Goal: Task Accomplishment & Management: Manage account settings

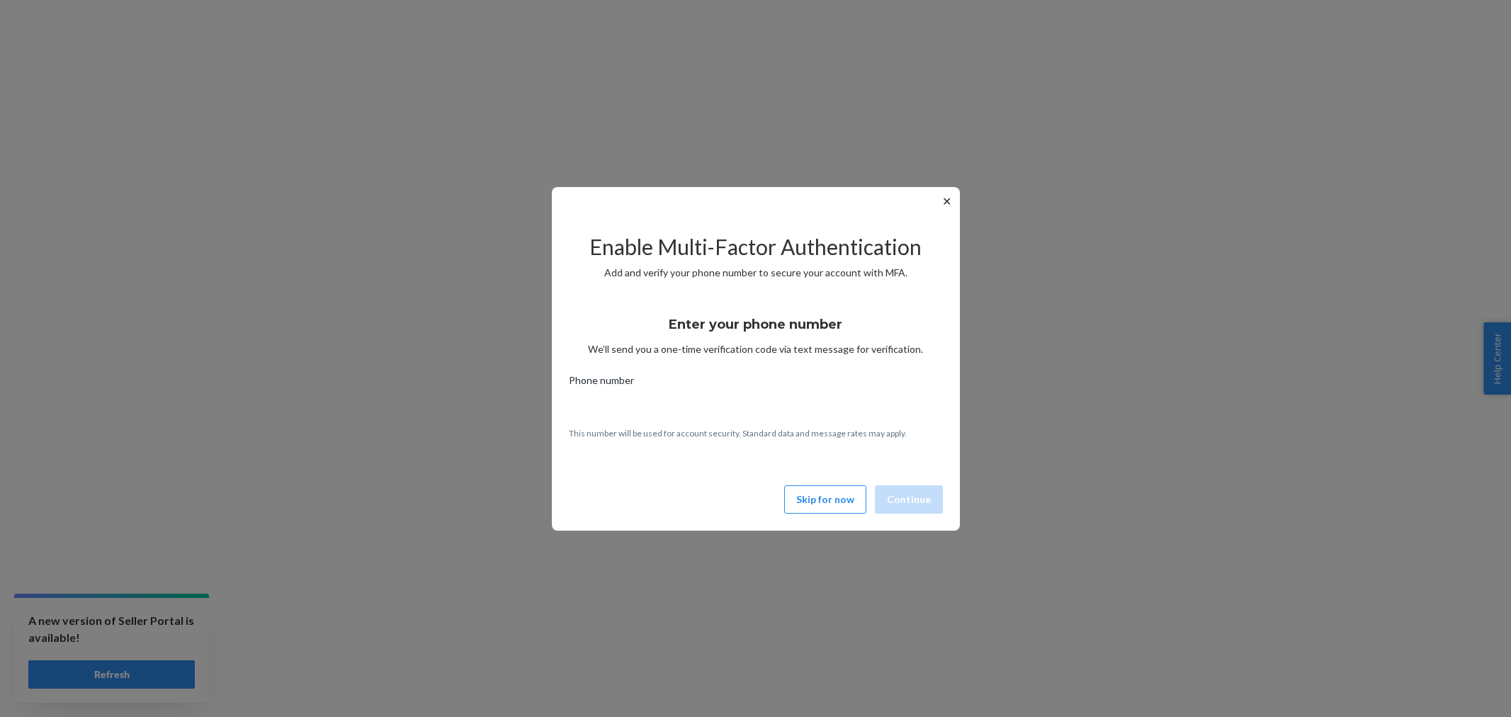
click at [799, 497] on button "Skip for now" at bounding box center [825, 499] width 82 height 28
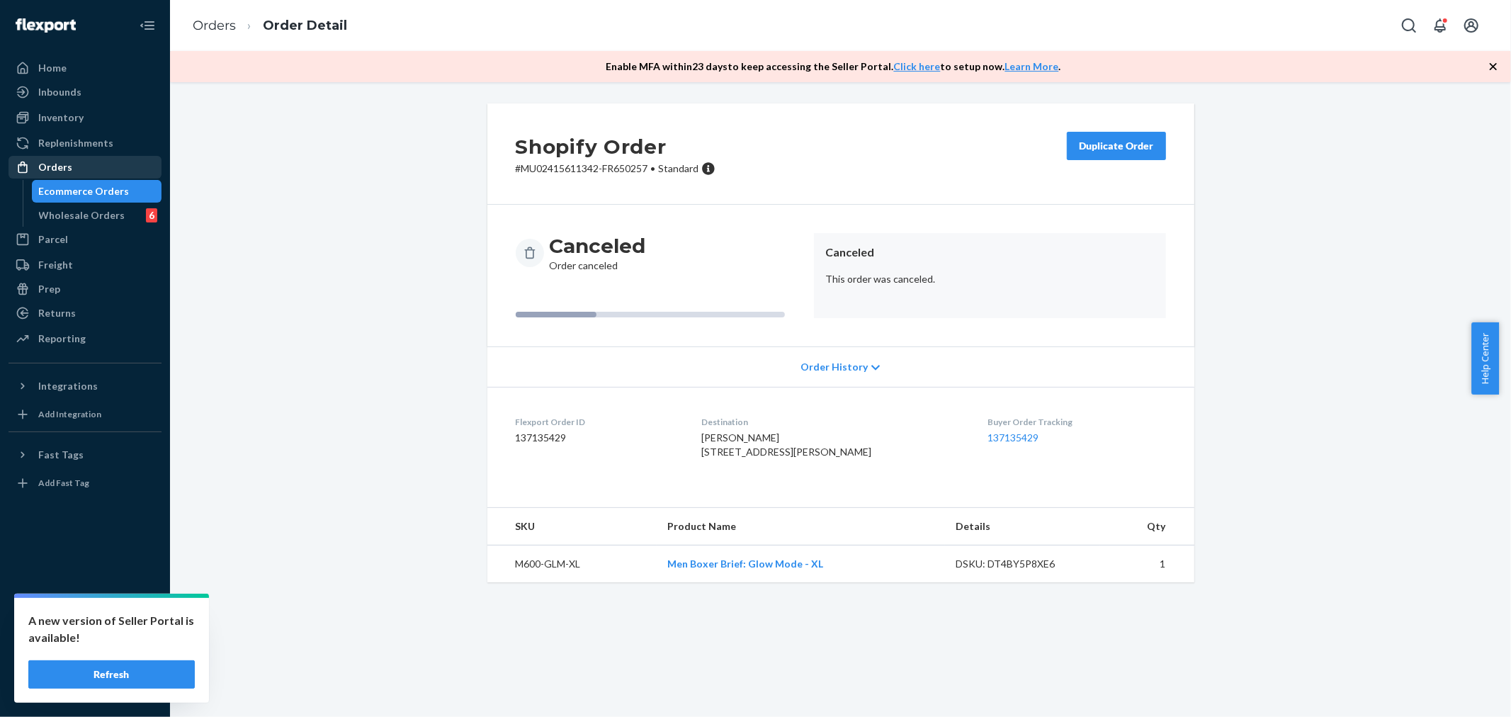
click at [50, 166] on div "Orders" at bounding box center [55, 167] width 34 height 14
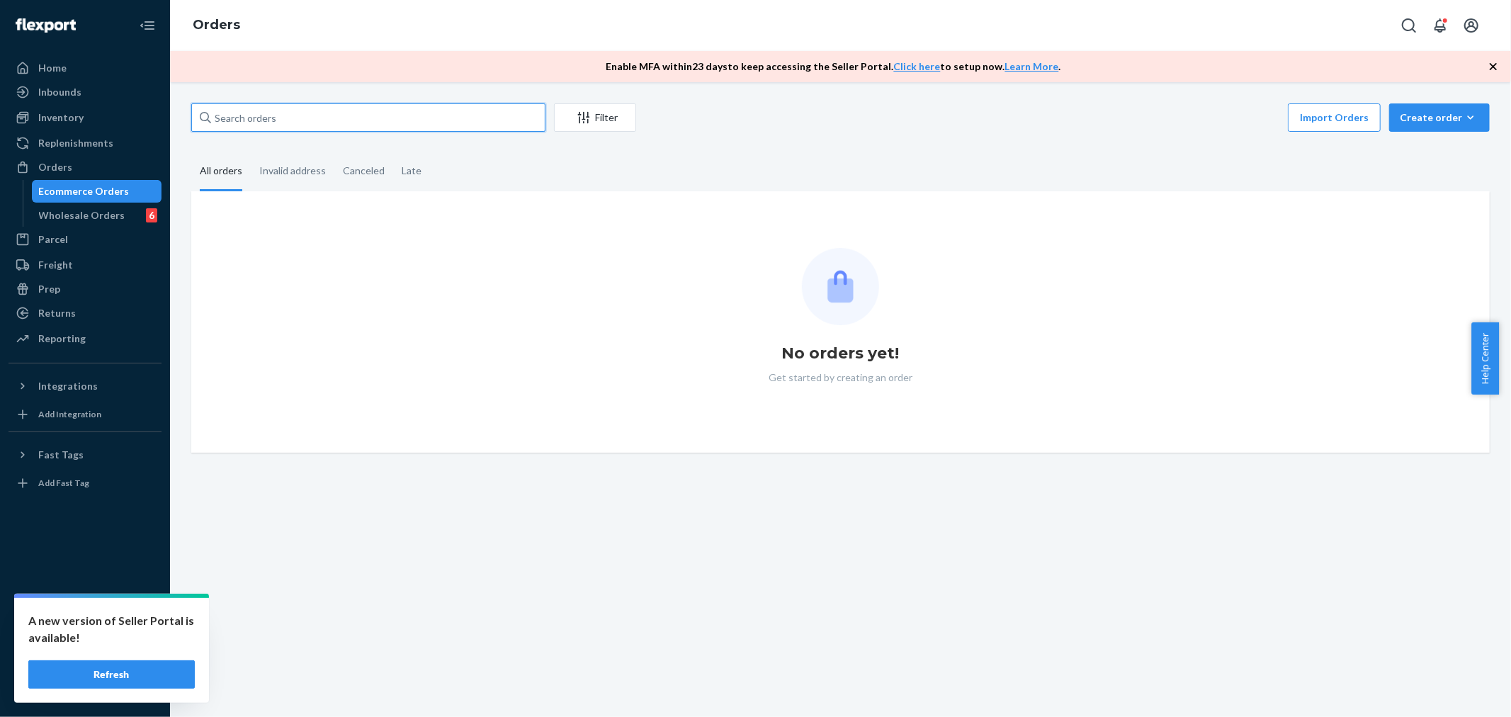
click at [281, 113] on input "text" at bounding box center [368, 117] width 354 height 28
paste input "MU02415614053"
type input "MU02415614053"
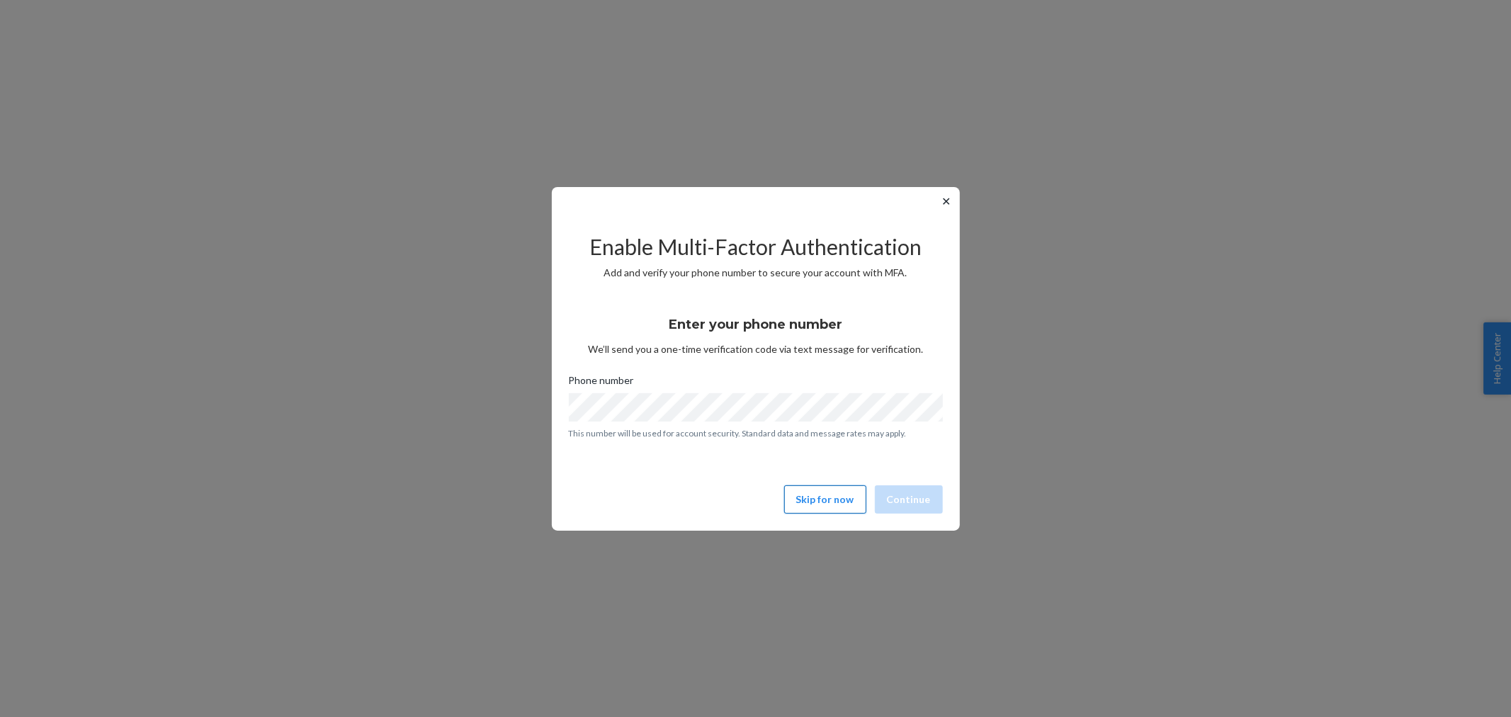
click at [802, 493] on button "Skip for now" at bounding box center [825, 499] width 82 height 28
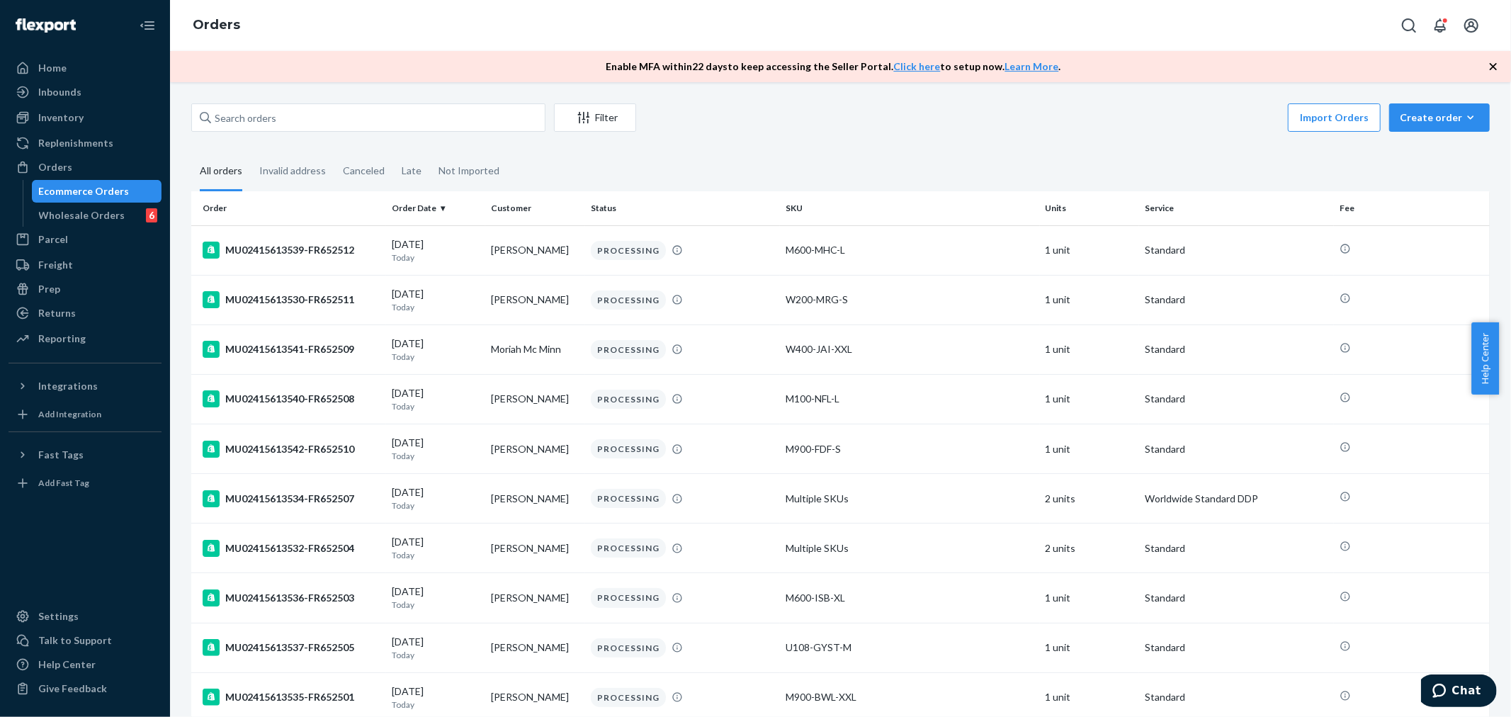
drag, startPoint x: 344, startPoint y: 135, endPoint x: 341, endPoint y: 119, distance: 15.8
click at [343, 133] on div "Filter Import Orders Create order Ecommerce order Removal order" at bounding box center [840, 119] width 1299 height 32
click at [341, 119] on input "text" at bounding box center [368, 117] width 354 height 28
paste input "MU02415614053"
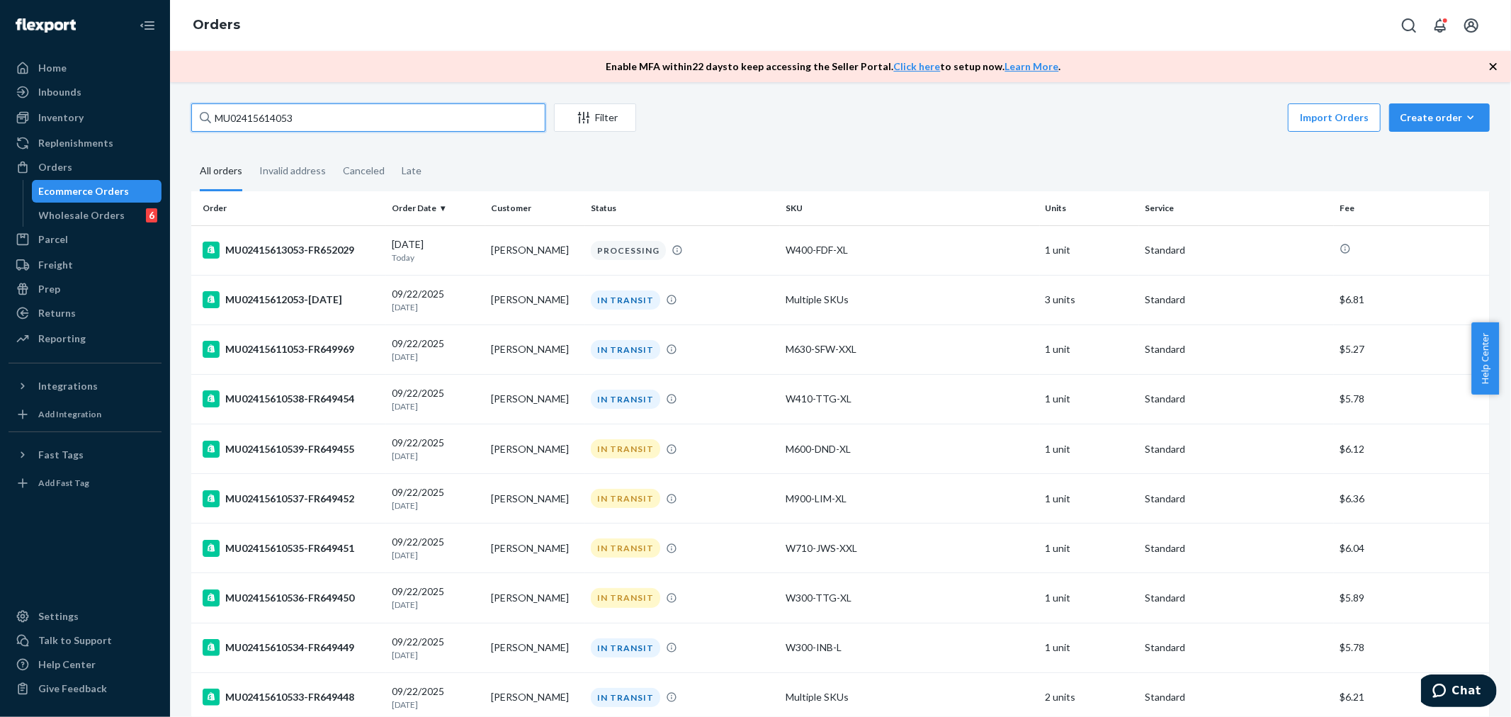
click at [401, 124] on input "MU02415614053" at bounding box center [368, 117] width 354 height 28
click at [306, 117] on input "MU02415614053" at bounding box center [368, 117] width 354 height 28
click at [79, 164] on div "Orders" at bounding box center [85, 167] width 150 height 20
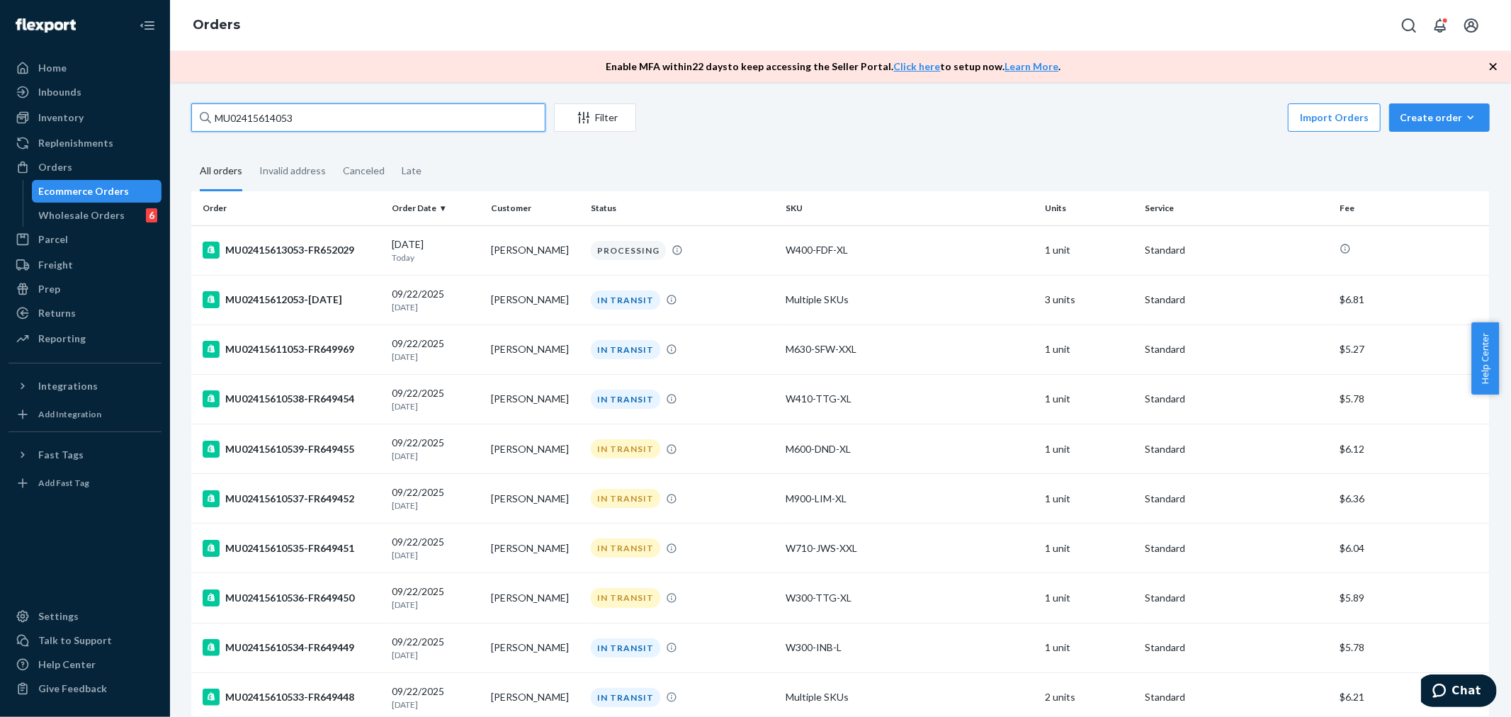
click at [320, 124] on input "MU02415614053" at bounding box center [368, 117] width 354 height 28
click at [257, 110] on input "MU02415614053" at bounding box center [368, 117] width 354 height 28
click at [258, 111] on input "MU02415614053" at bounding box center [368, 117] width 354 height 28
paste input "3301"
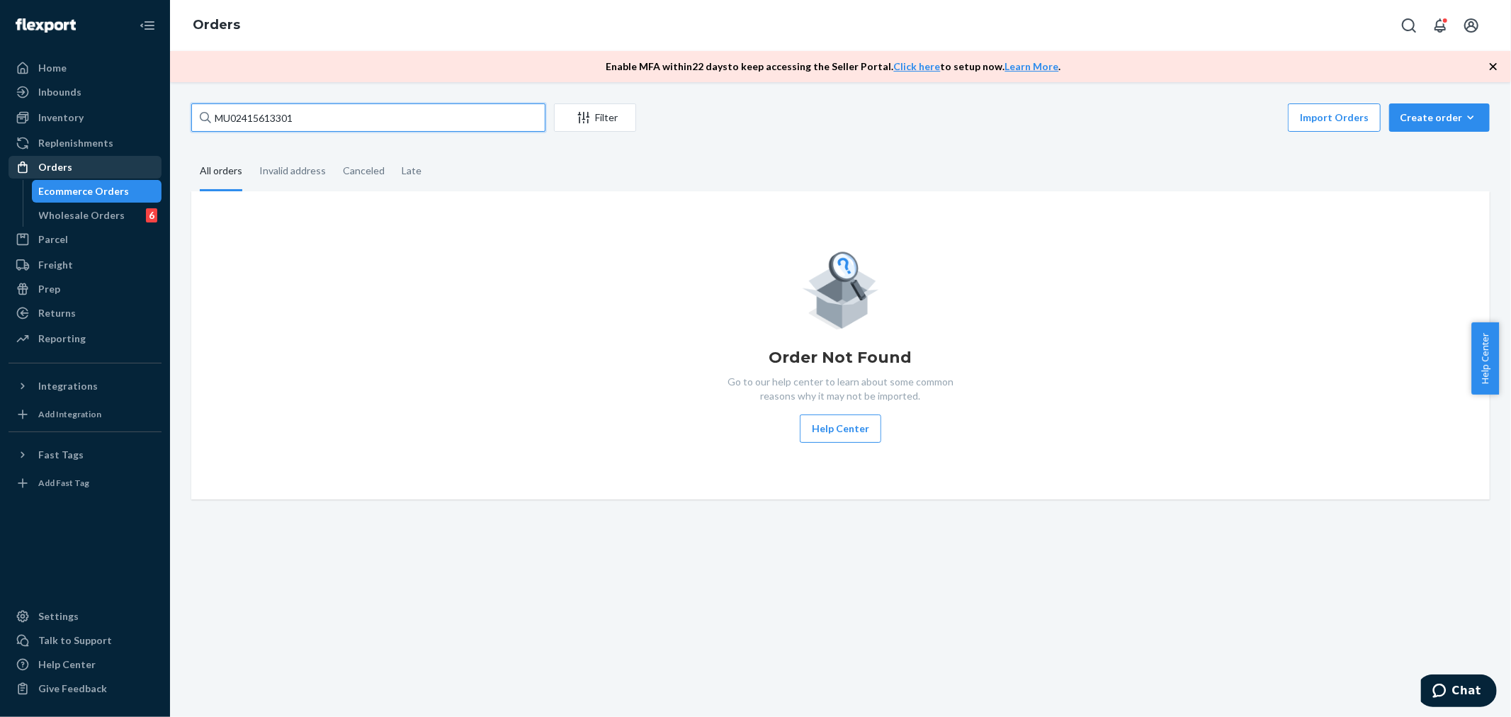
type input "MU02415613301"
click at [67, 163] on div "Orders" at bounding box center [55, 167] width 34 height 14
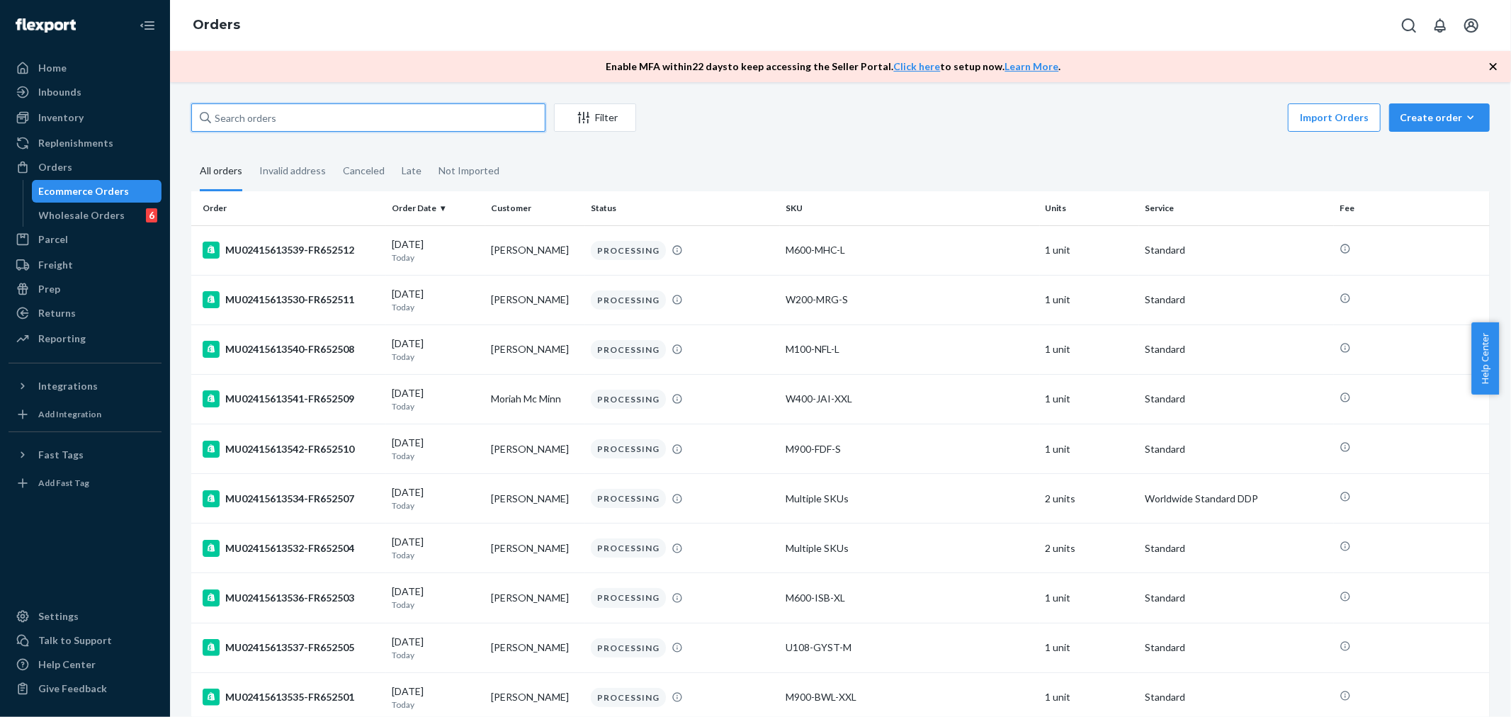
click at [343, 108] on input "text" at bounding box center [368, 117] width 354 height 28
paste input "MU02415613301"
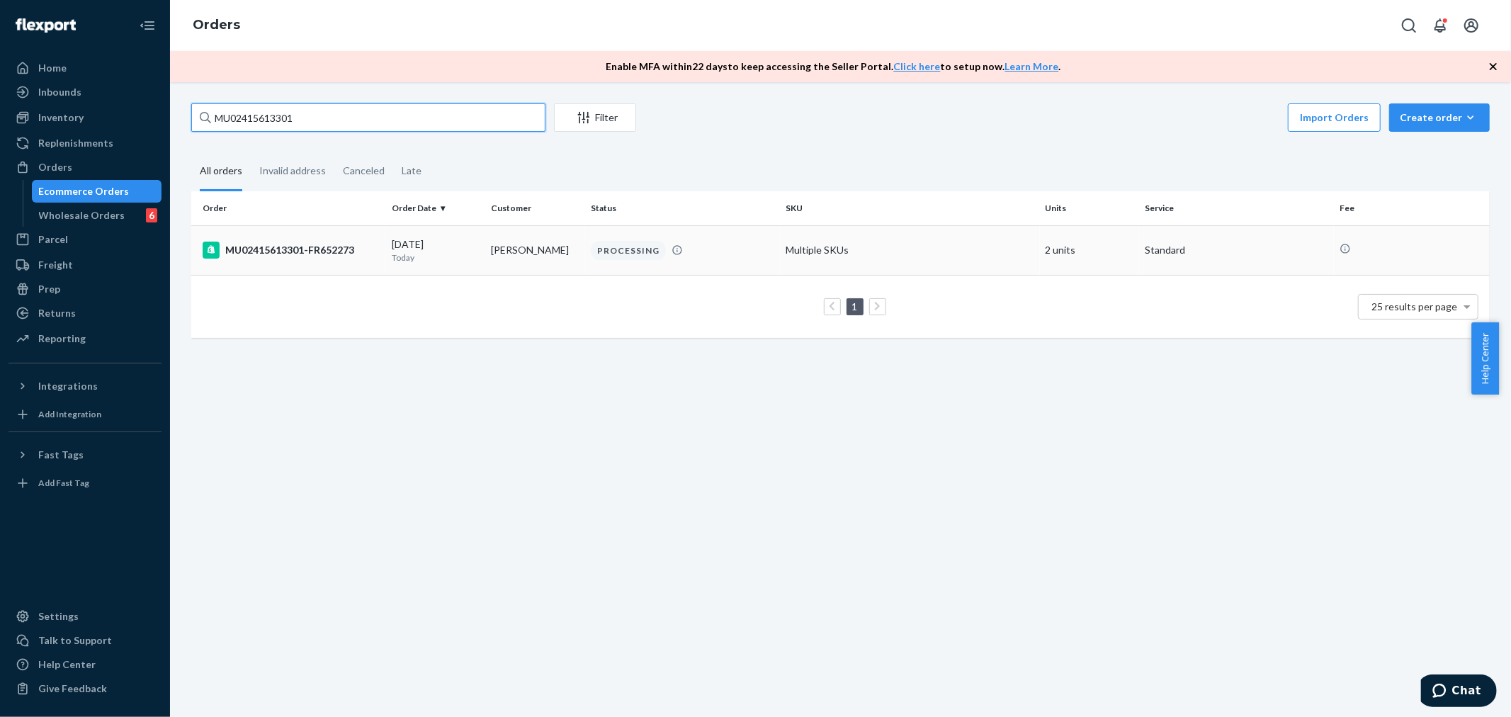
type input "MU02415613301"
click at [261, 255] on div "MU02415613301-FR652273" at bounding box center [292, 250] width 178 height 17
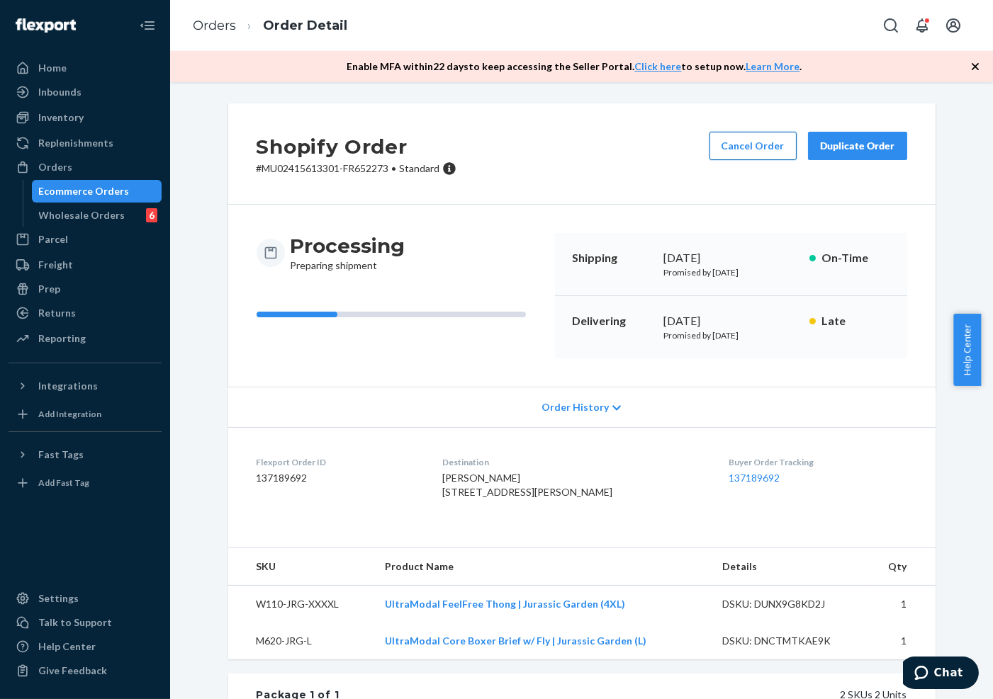
click at [765, 136] on button "Cancel Order" at bounding box center [752, 146] width 87 height 28
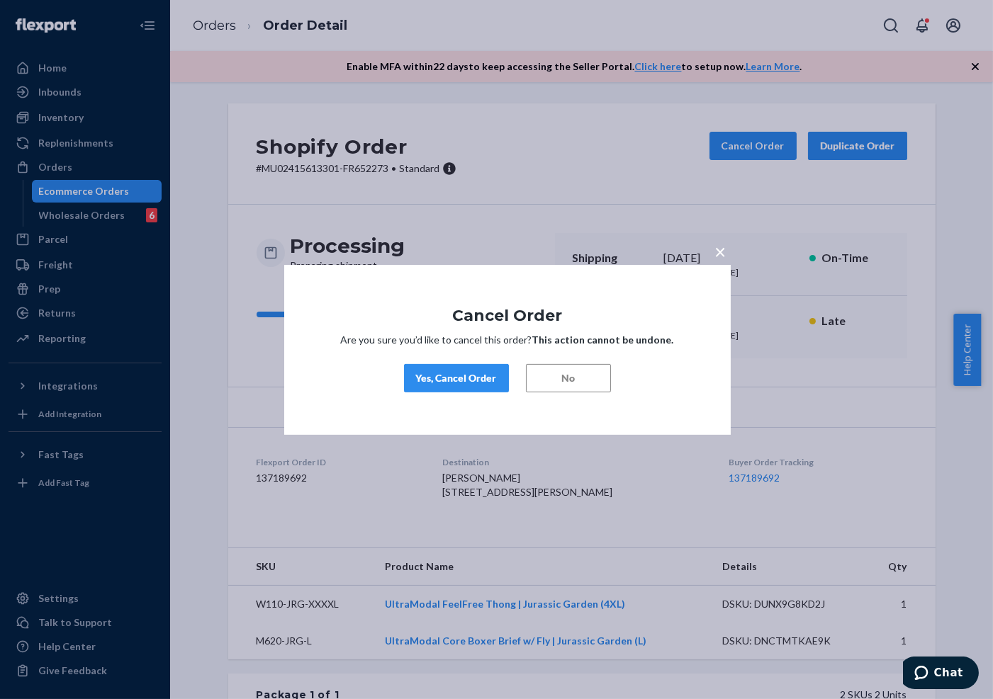
click at [486, 376] on div "Yes, Cancel Order" at bounding box center [456, 378] width 81 height 14
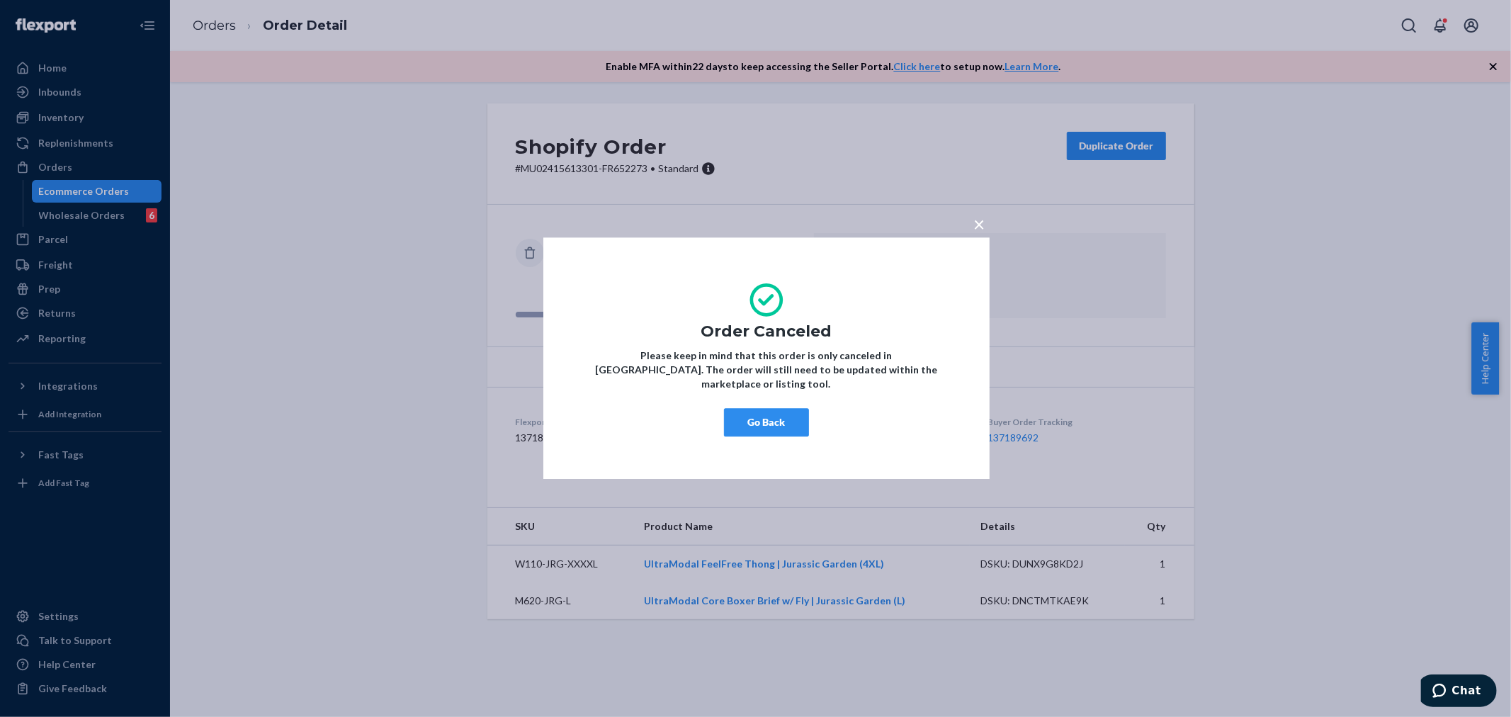
click at [81, 189] on div "× Order Canceled Please keep in mind that this order is only canceled in Flexpo…" at bounding box center [755, 358] width 1511 height 717
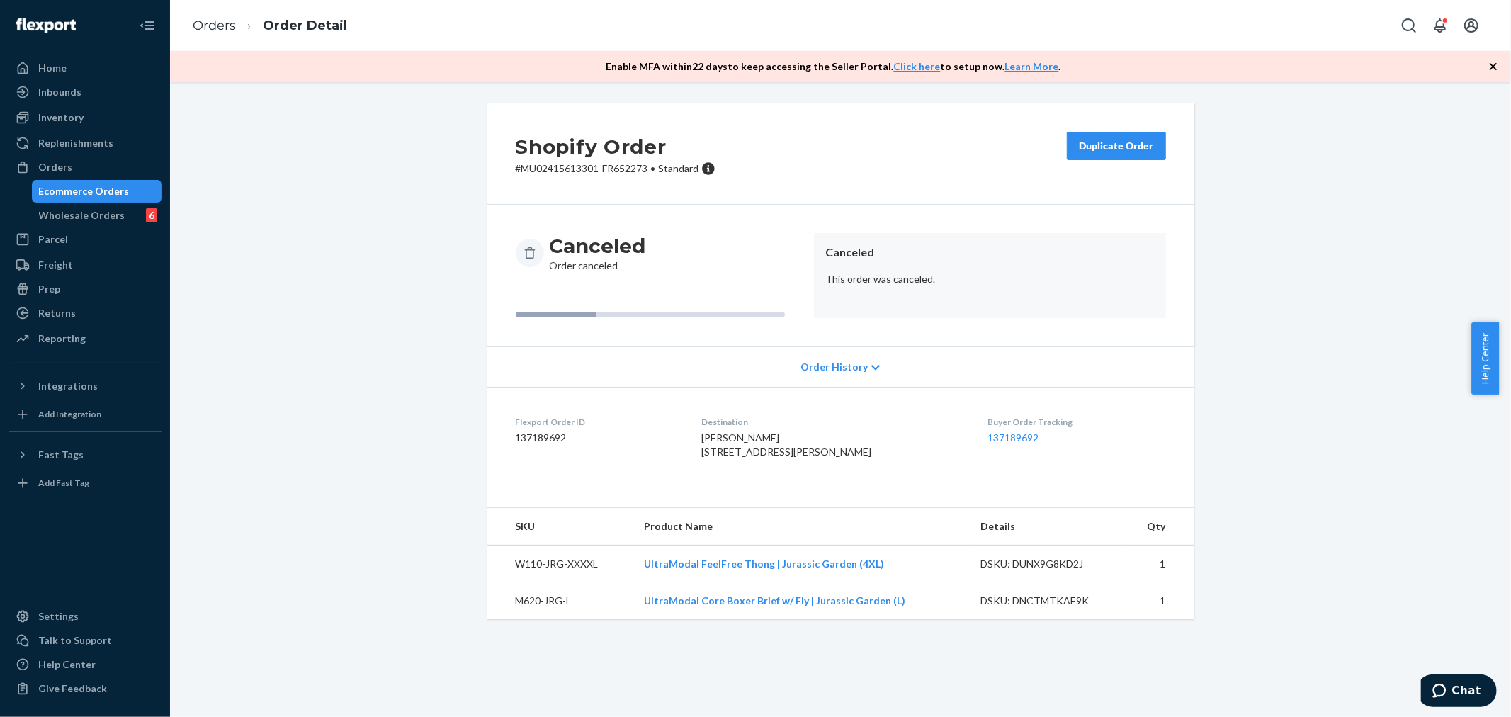
click at [81, 188] on div "Ecommerce Orders" at bounding box center [84, 191] width 91 height 14
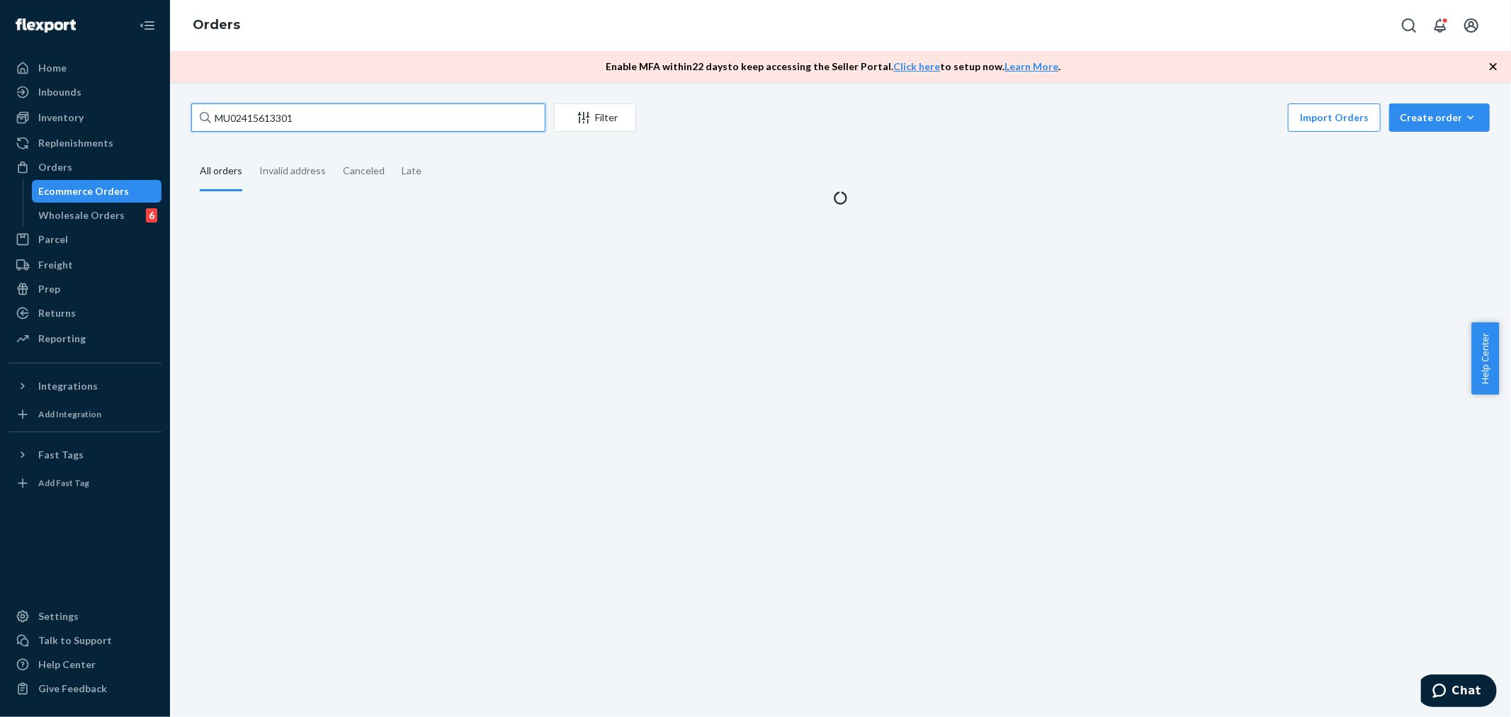
click at [301, 126] on input "MU02415613301" at bounding box center [368, 117] width 354 height 28
paste input "2746"
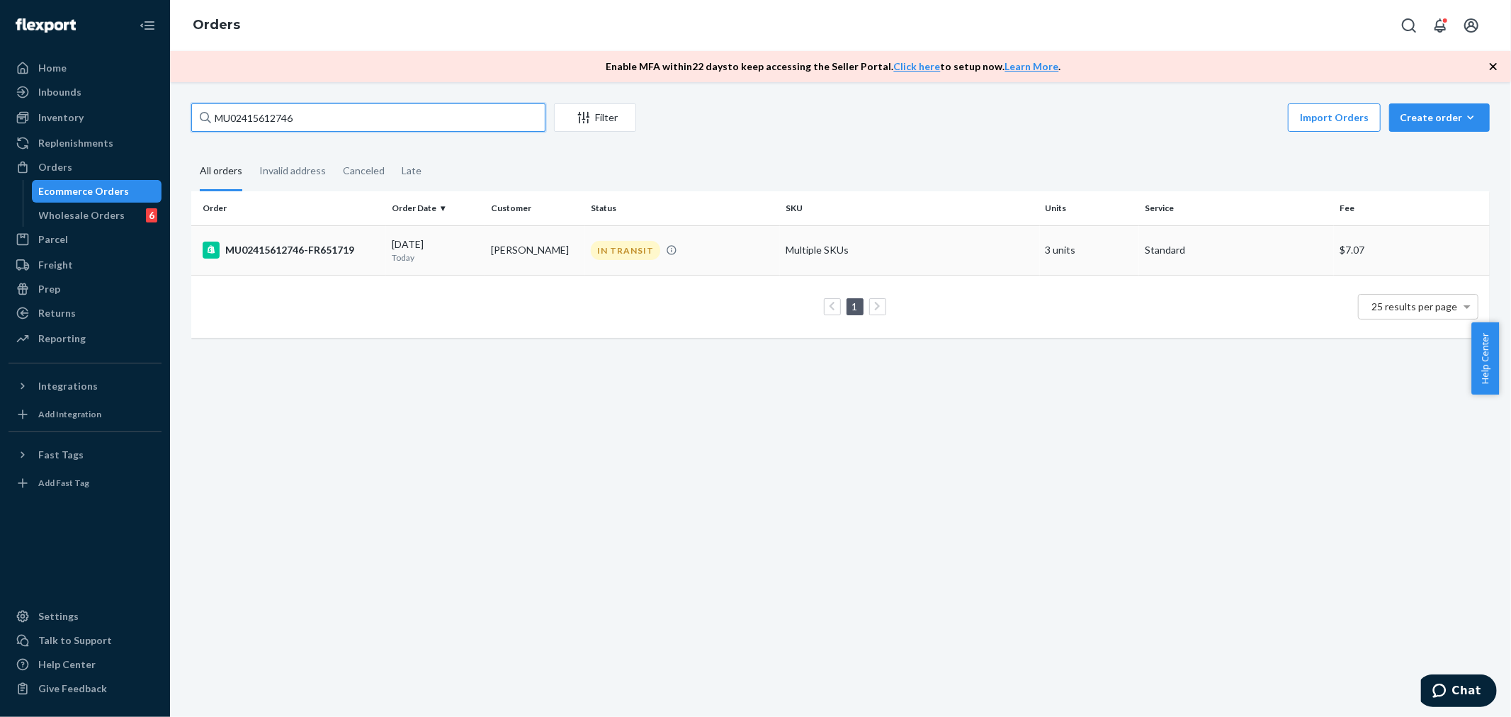
type input "MU02415612746"
click at [253, 249] on div "MU02415612746-FR651719" at bounding box center [292, 250] width 178 height 17
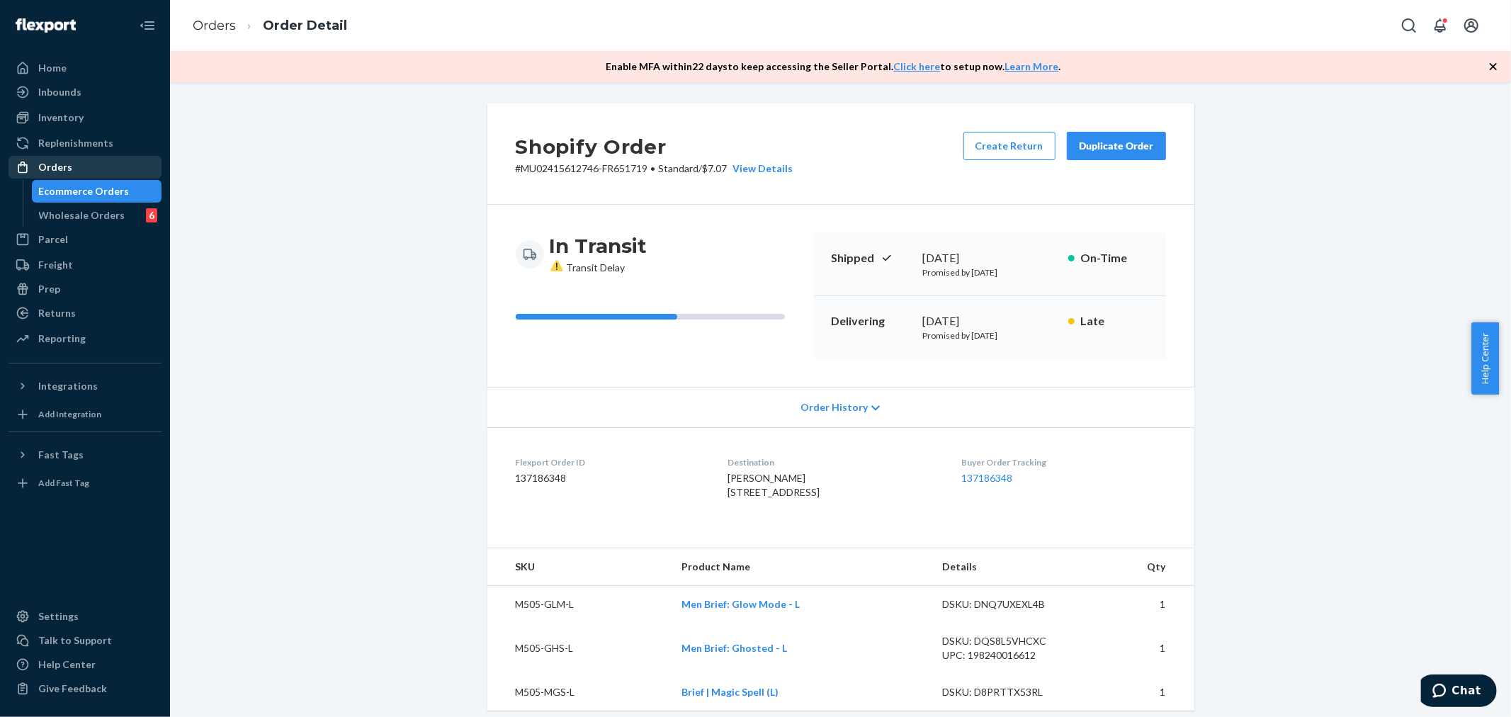
click at [54, 158] on div "Orders" at bounding box center [85, 167] width 150 height 20
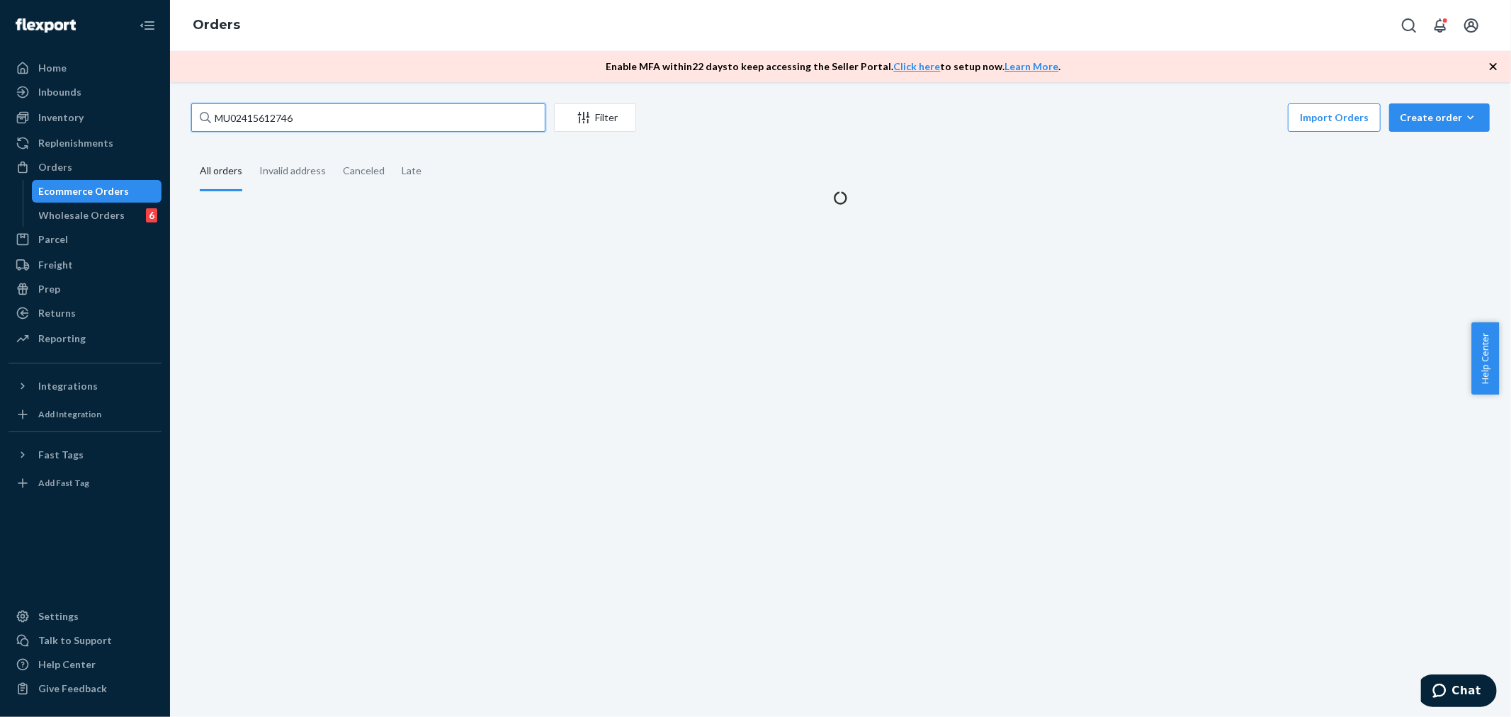
click at [285, 118] on input "MU02415612746" at bounding box center [368, 117] width 354 height 28
paste input "4339"
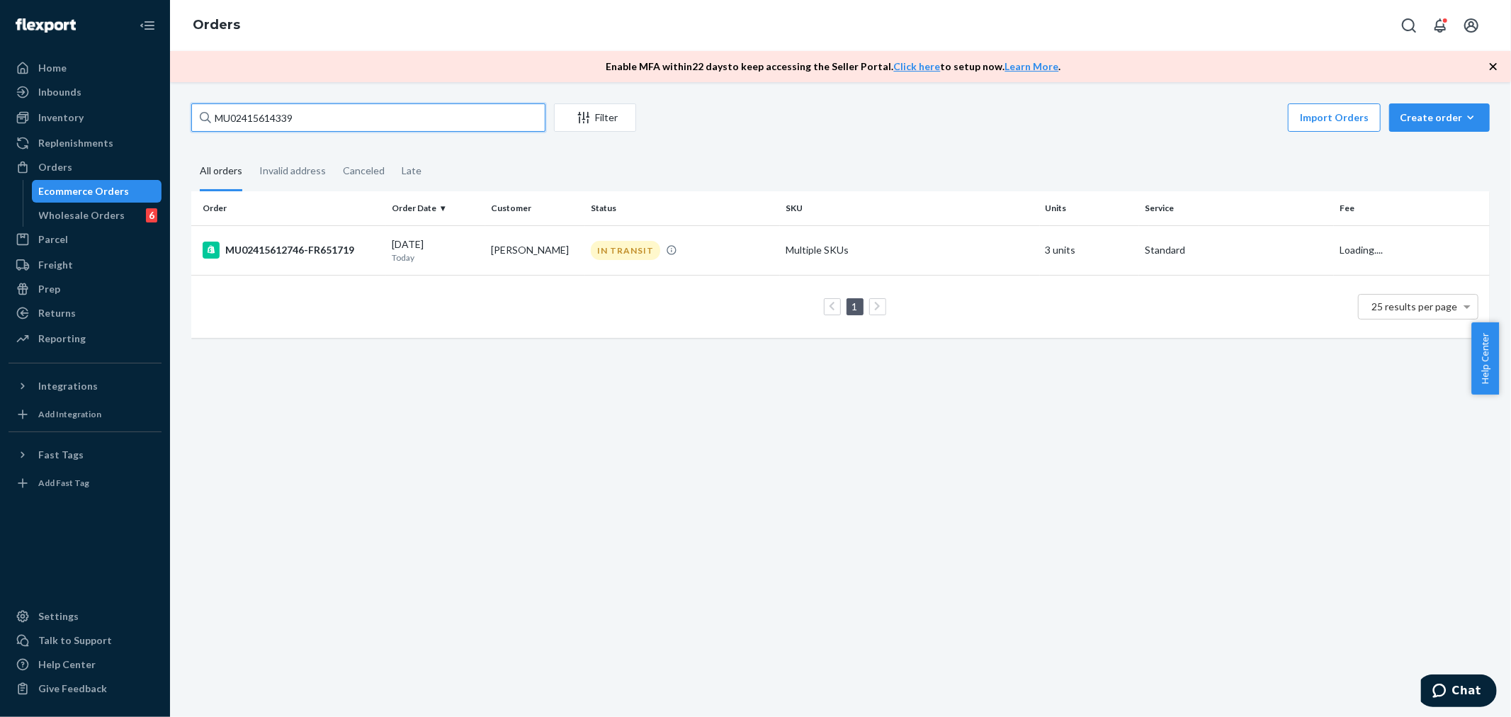
click at [317, 125] on input "MU02415614339" at bounding box center [368, 117] width 354 height 28
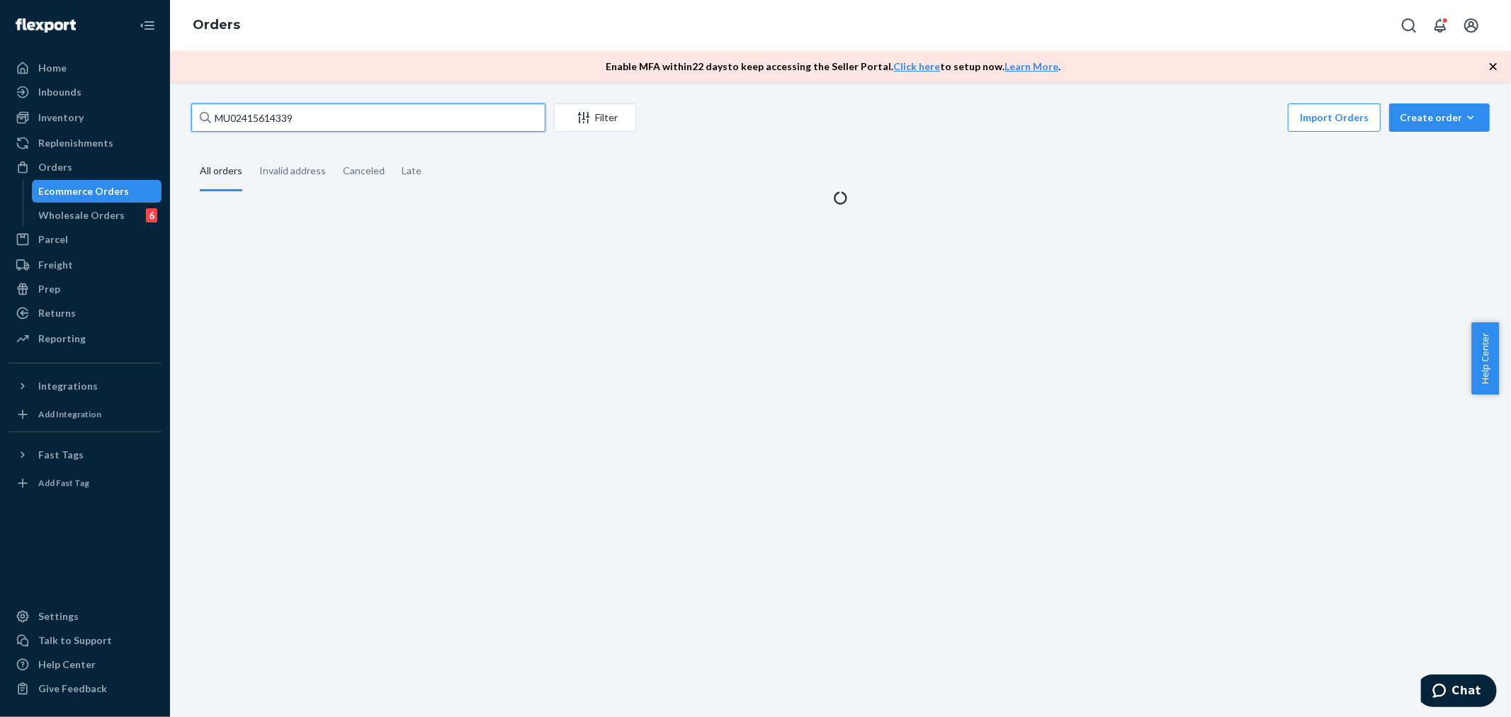
type input "MU02415614339"
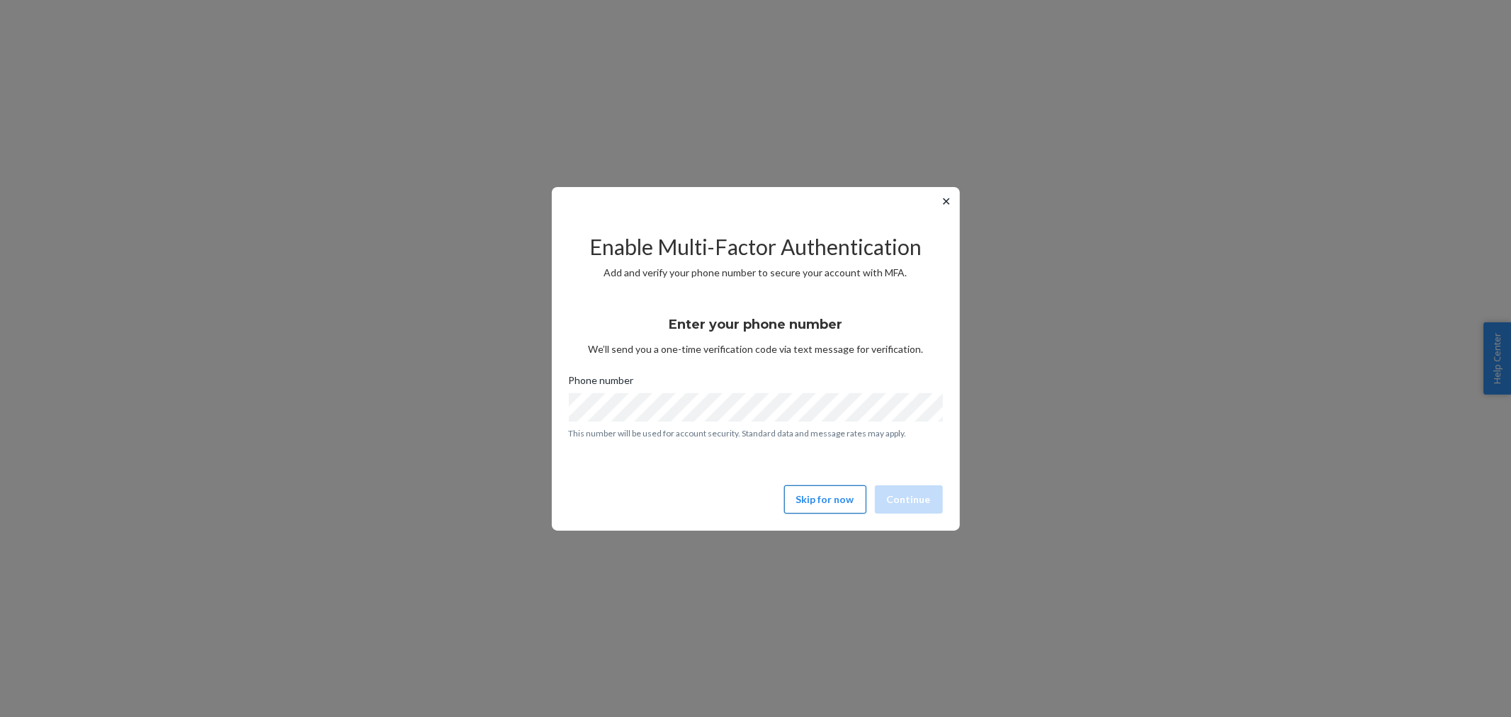
click at [816, 500] on button "Skip for now" at bounding box center [825, 499] width 82 height 28
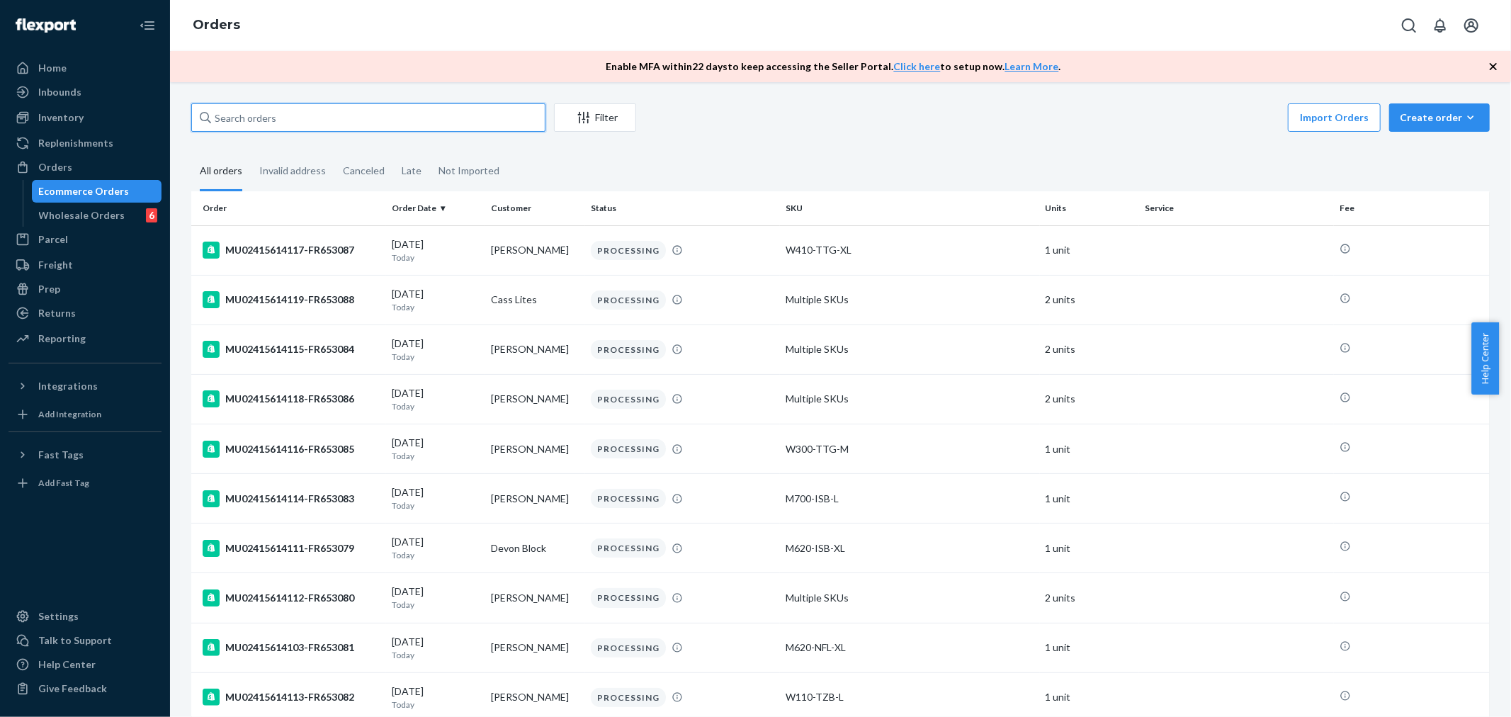
click at [281, 110] on input "text" at bounding box center [368, 117] width 354 height 28
paste input "MU02415614339"
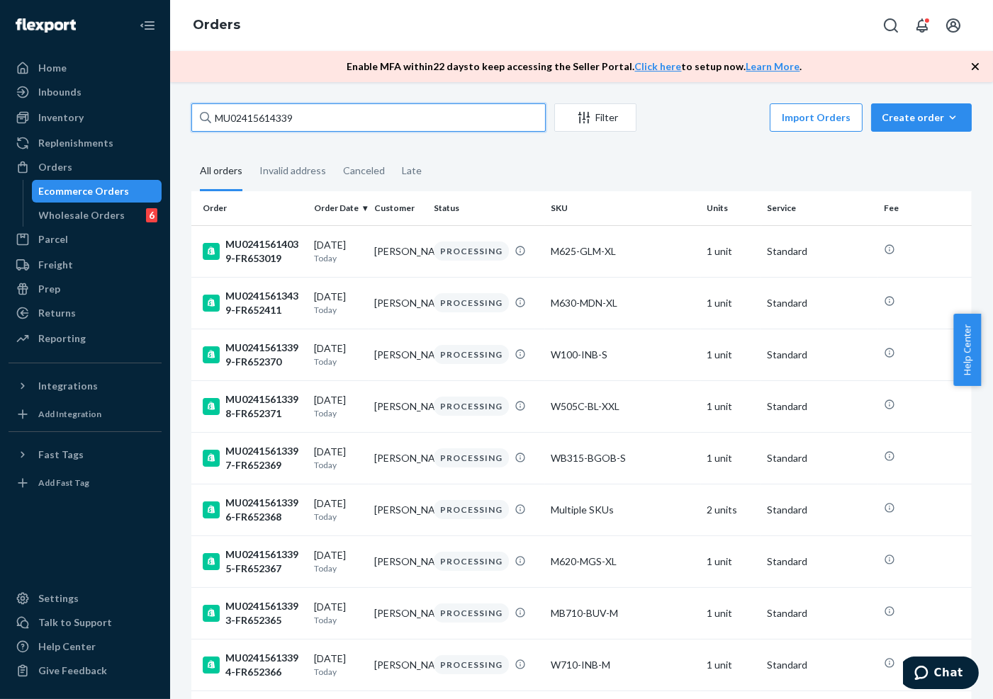
click at [266, 110] on input "MU02415614339" at bounding box center [368, 117] width 354 height 28
paste input "053"
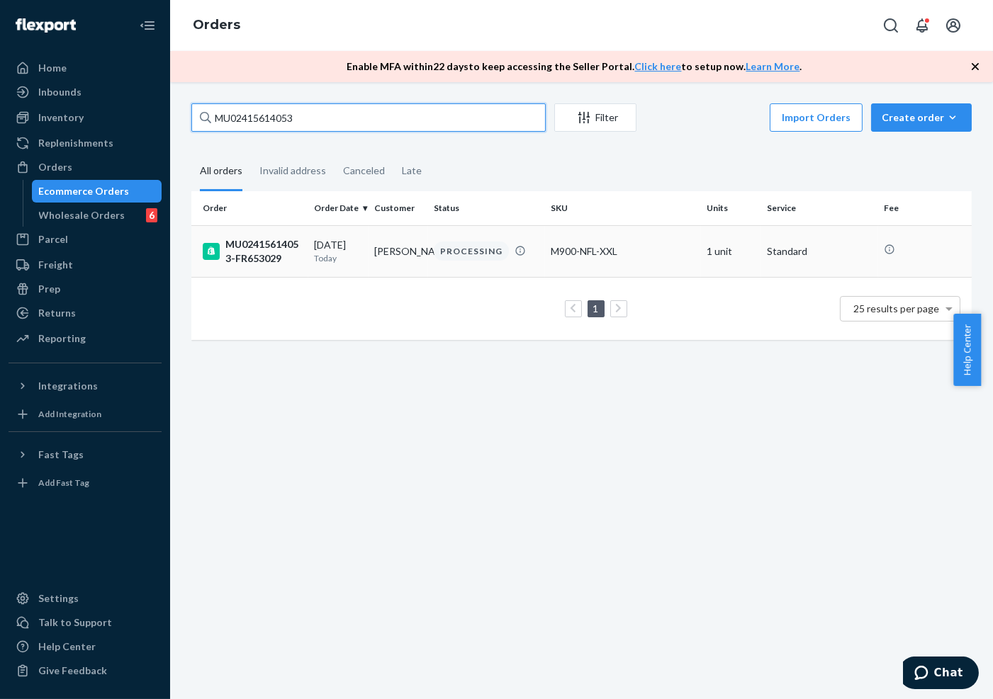
type input "MU02415614053"
click at [320, 256] on p "Today" at bounding box center [338, 258] width 48 height 12
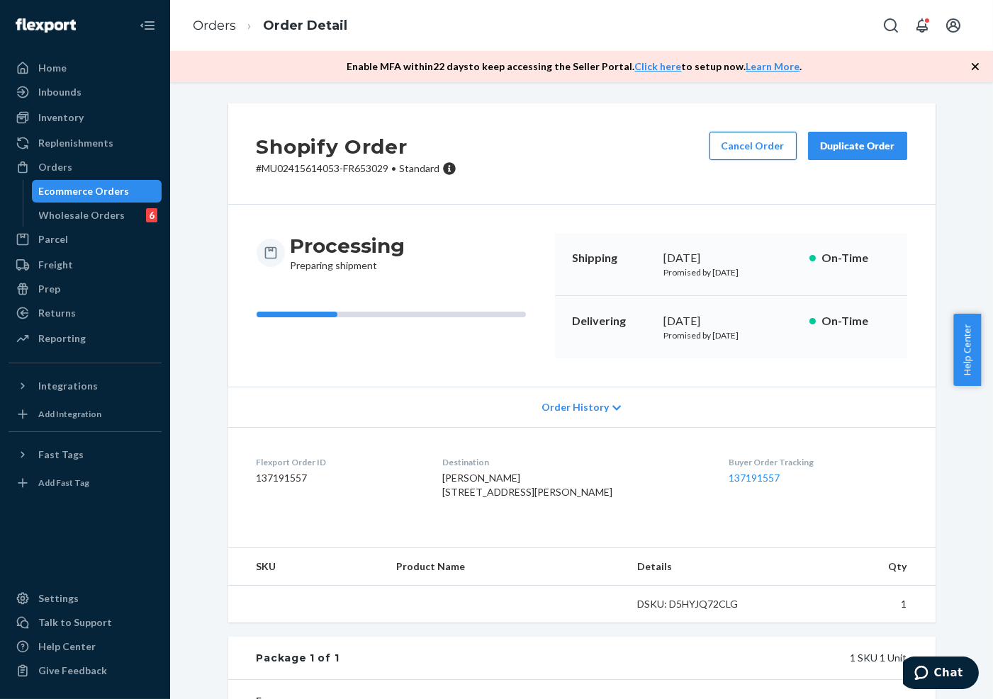
click at [727, 145] on button "Cancel Order" at bounding box center [752, 146] width 87 height 28
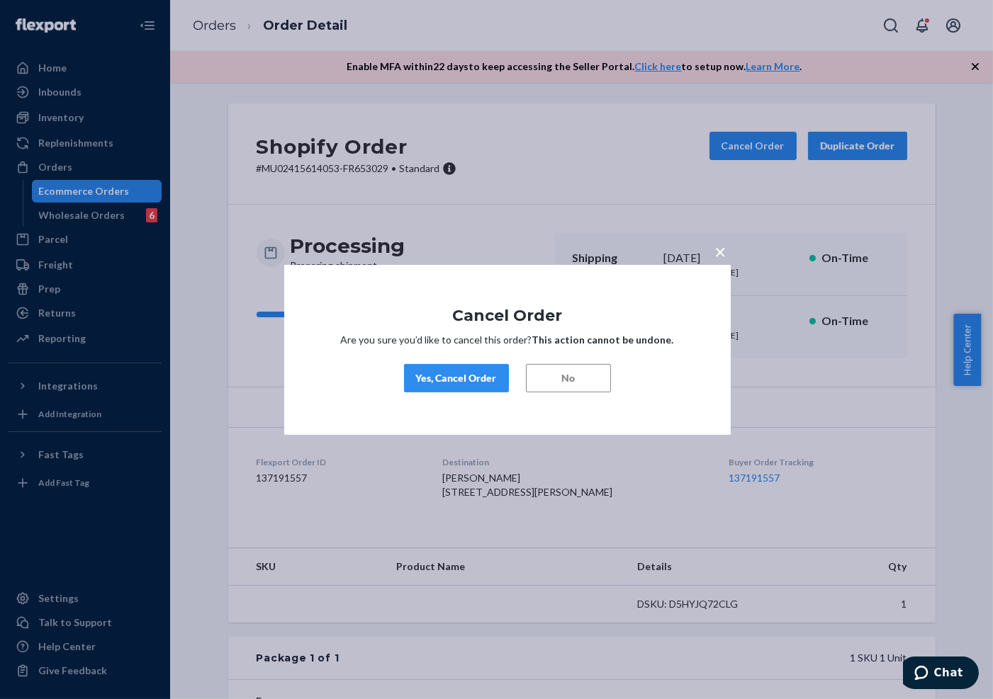
click at [466, 381] on div "Yes, Cancel Order" at bounding box center [456, 378] width 81 height 14
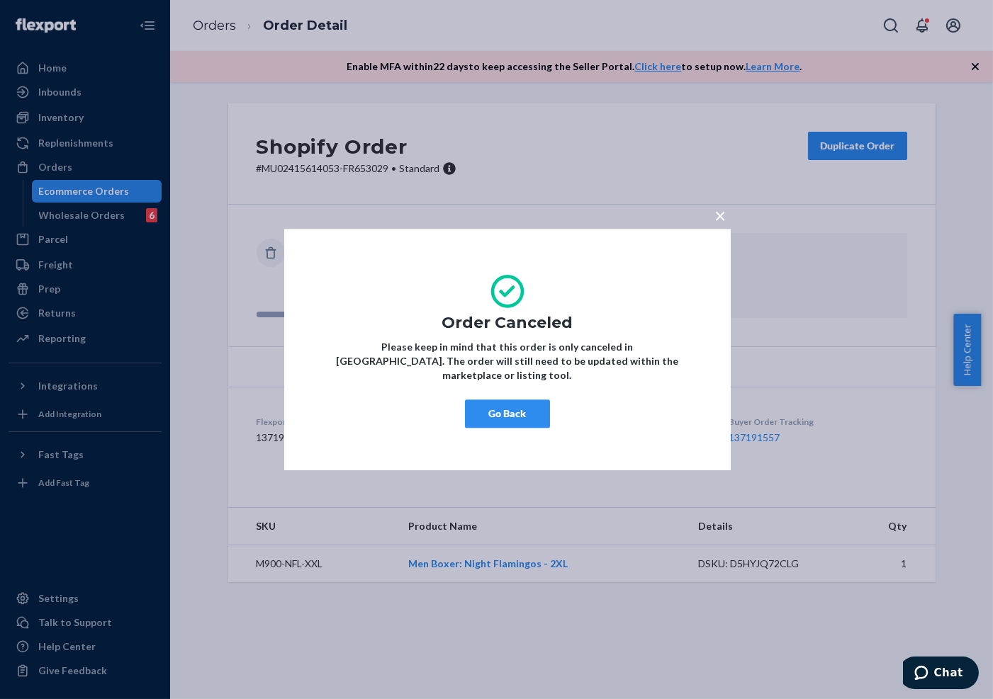
click at [50, 176] on div "× Order Canceled Please keep in mind that this order is only canceled in Flexpo…" at bounding box center [496, 349] width 993 height 699
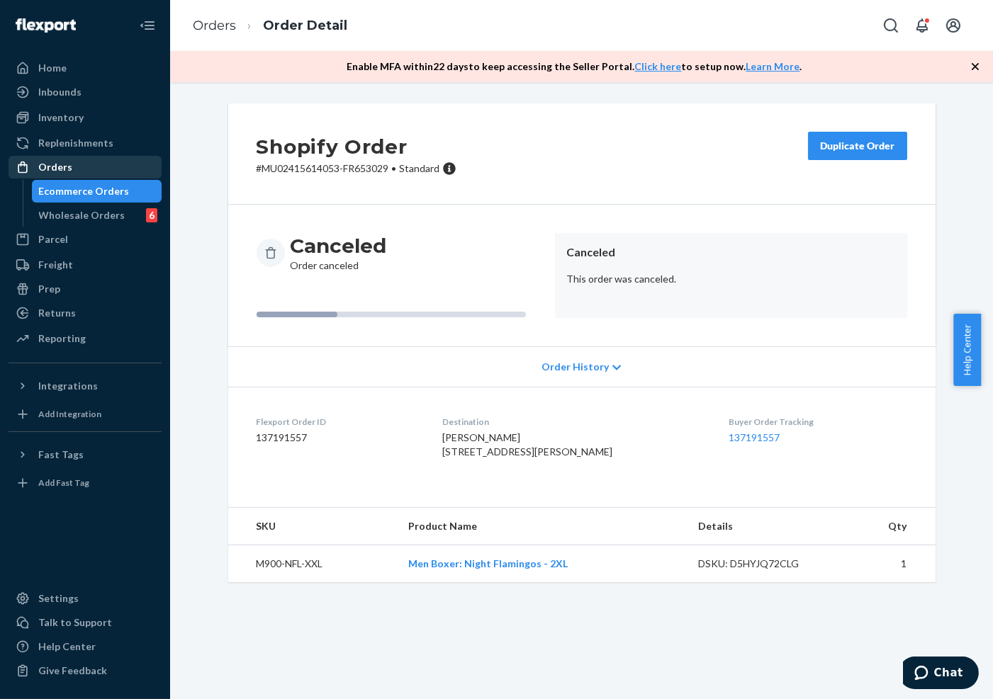
click at [52, 170] on div "Orders" at bounding box center [55, 167] width 34 height 14
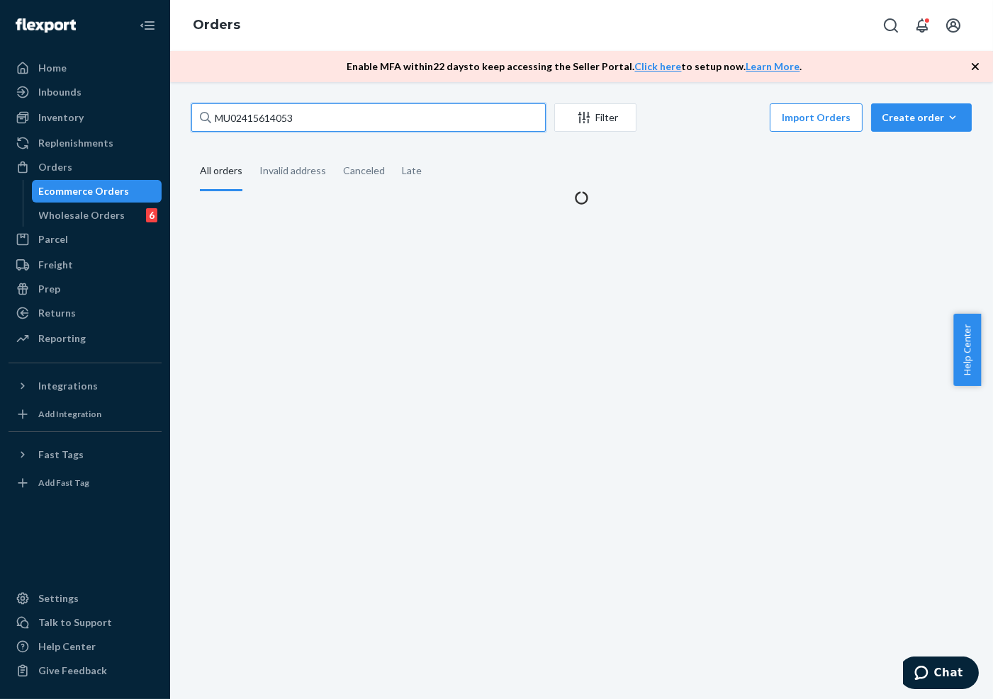
click at [291, 130] on input "MU02415614053" at bounding box center [368, 117] width 354 height 28
paste input "339"
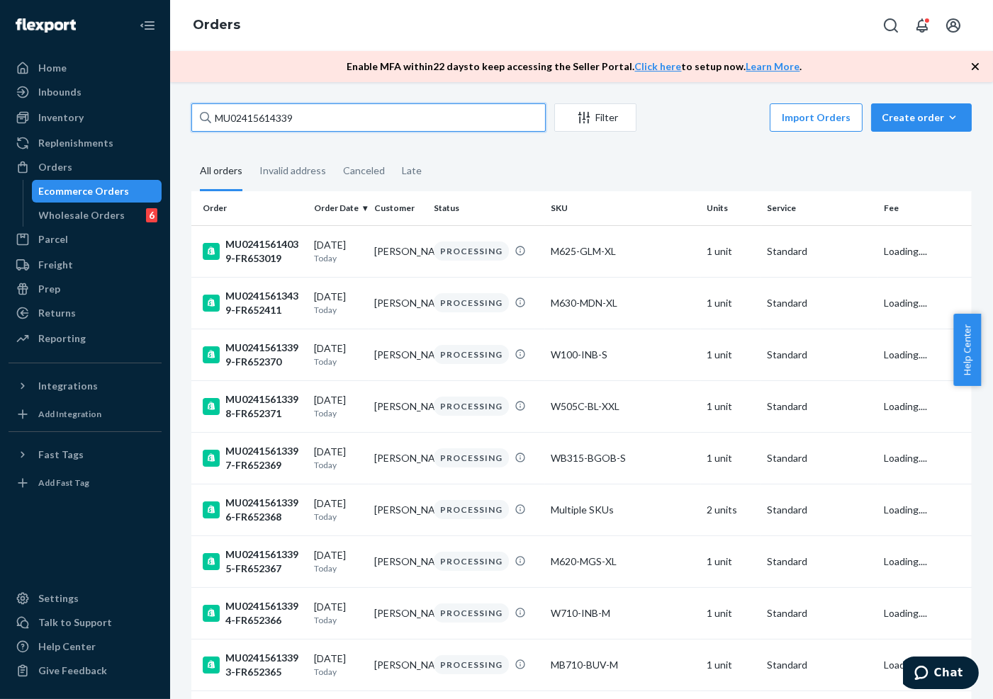
type input "MU02415614339"
